Goal: Information Seeking & Learning: Learn about a topic

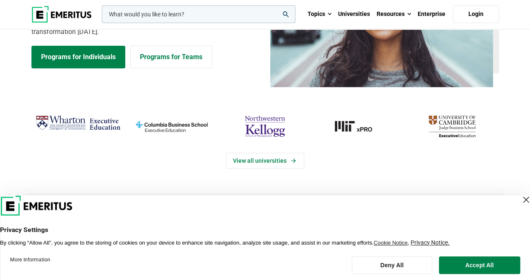
scroll to position [84, 0]
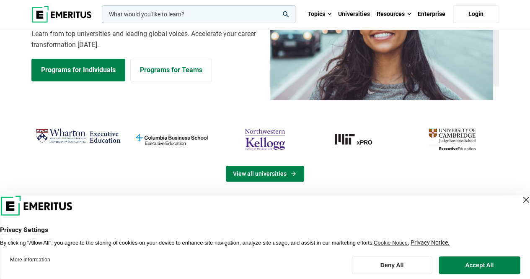
click at [244, 175] on link "View all universities" at bounding box center [265, 173] width 78 height 16
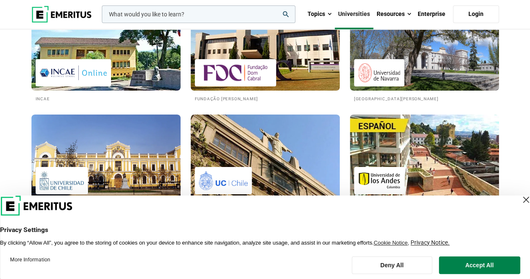
scroll to position [1508, 0]
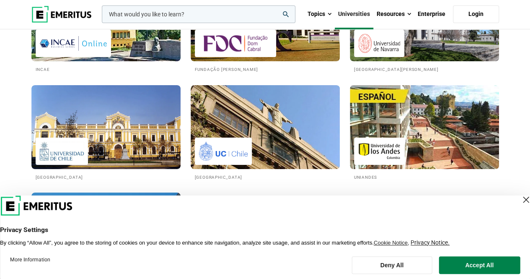
click at [520, 199] on div "Close Layer" at bounding box center [526, 199] width 12 height 12
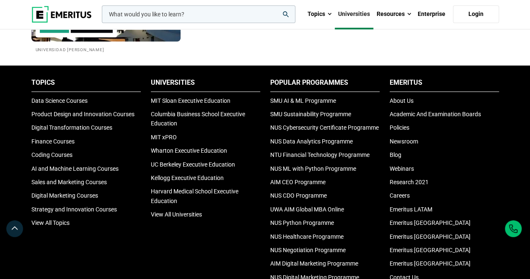
scroll to position [1759, 0]
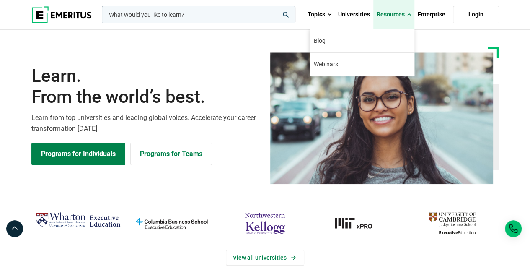
click at [401, 19] on link "Resources" at bounding box center [393, 14] width 41 height 29
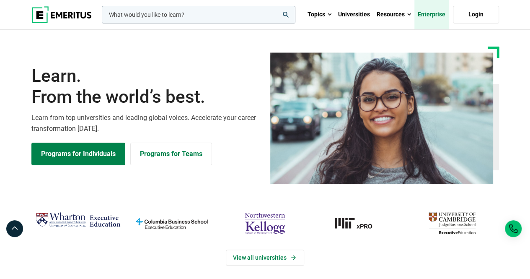
click at [438, 18] on link "Enterprise" at bounding box center [431, 14] width 34 height 29
click at [317, 19] on link "Topics" at bounding box center [319, 14] width 31 height 29
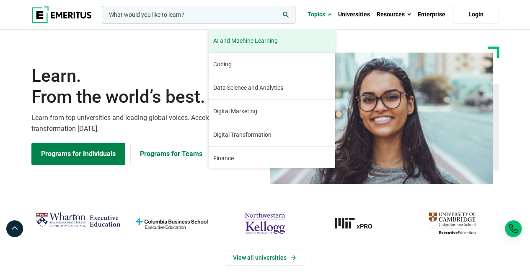
click at [255, 41] on span "AI and Machine Learning" at bounding box center [245, 40] width 64 height 9
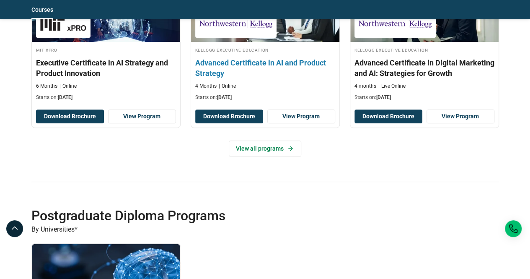
scroll to position [1550, 0]
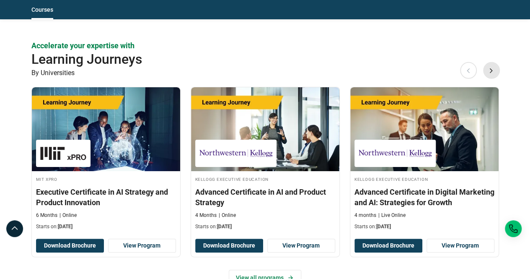
click at [490, 71] on button "Next" at bounding box center [491, 70] width 17 height 17
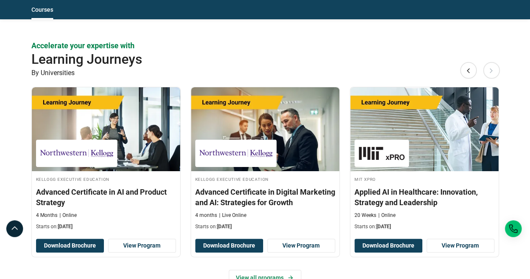
click at [490, 71] on button "Next" at bounding box center [491, 70] width 17 height 17
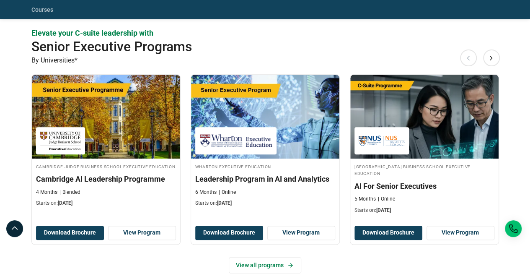
scroll to position [293, 0]
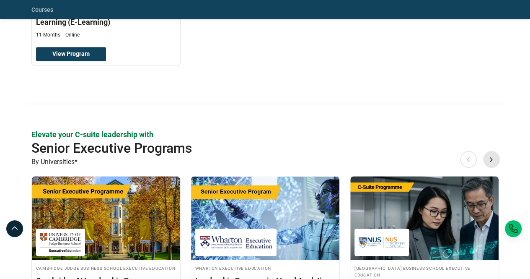
click at [492, 159] on button "Next" at bounding box center [491, 158] width 17 height 17
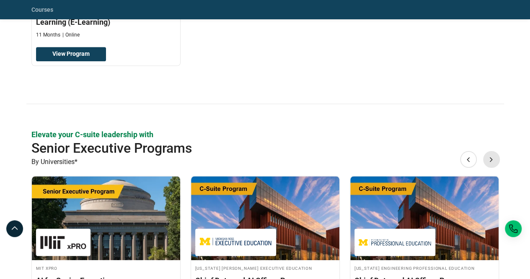
click at [492, 159] on button "Next" at bounding box center [491, 158] width 17 height 17
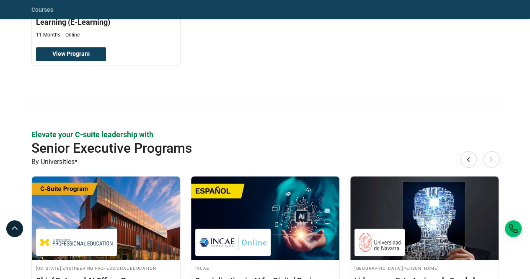
click at [492, 159] on button "Next" at bounding box center [491, 158] width 17 height 17
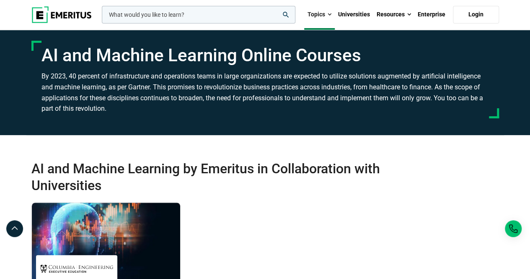
scroll to position [0, 0]
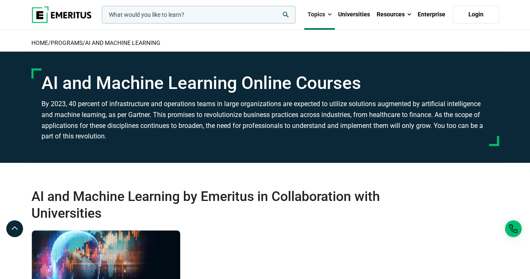
click at [328, 13] on span at bounding box center [330, 14] width 4 height 8
click at [329, 20] on link "Topics" at bounding box center [319, 14] width 31 height 29
click at [329, 12] on span at bounding box center [330, 14] width 4 height 8
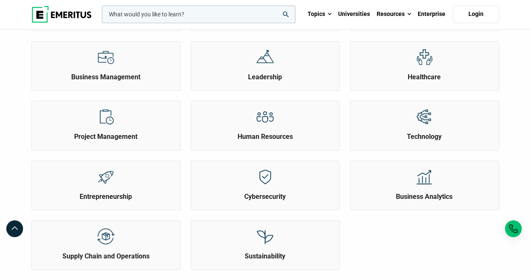
scroll to position [335, 0]
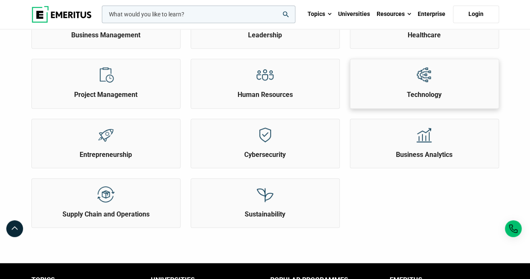
click at [427, 96] on h2 "Technology" at bounding box center [424, 94] width 144 height 9
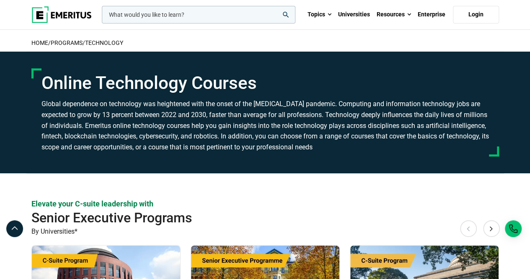
click at [167, 7] on input "woocommerce-product-search-field-0" at bounding box center [198, 15] width 193 height 18
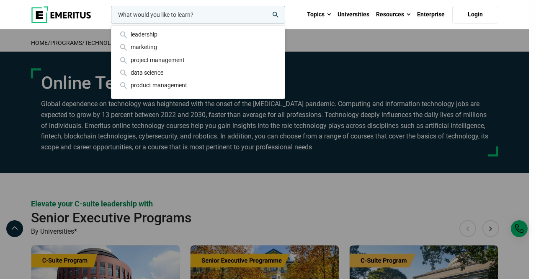
click at [167, 16] on input "woocommerce-product-search-field-0" at bounding box center [198, 15] width 174 height 18
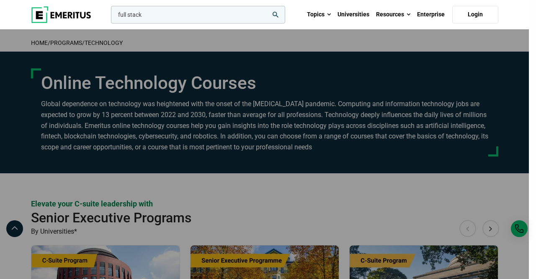
type input "full stack"
click at [109, 17] on button "search" at bounding box center [109, 17] width 0 height 0
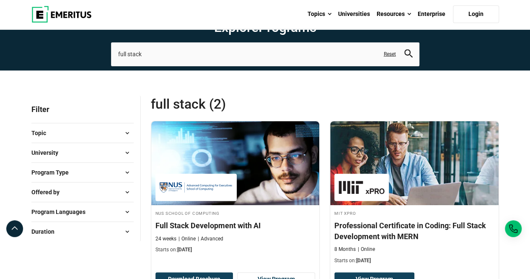
scroll to position [84, 0]
